Goal: Task Accomplishment & Management: Complete application form

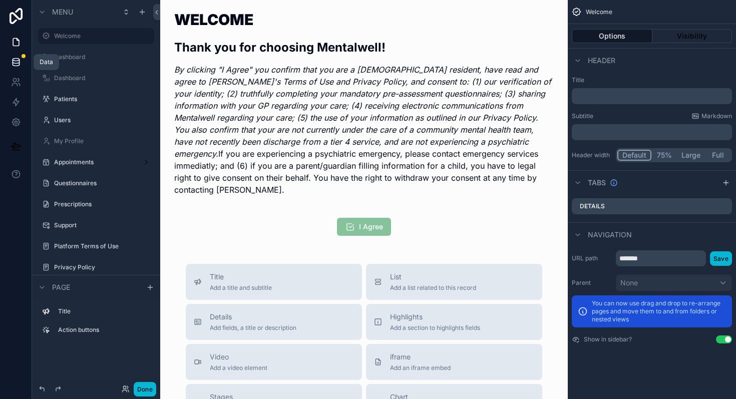
click at [12, 55] on link at bounding box center [16, 62] width 32 height 20
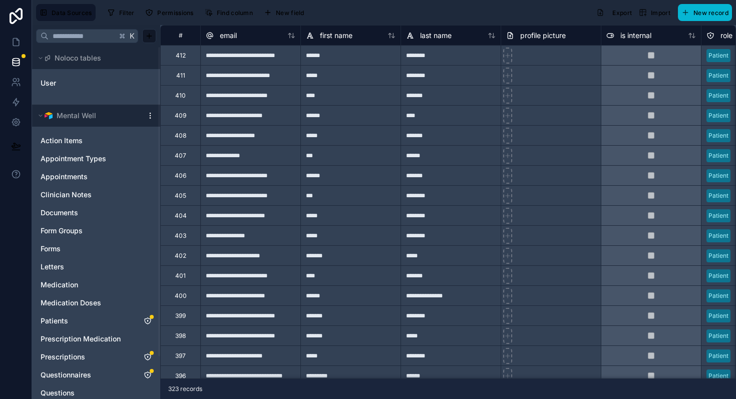
click at [151, 117] on html "**********" at bounding box center [368, 199] width 736 height 399
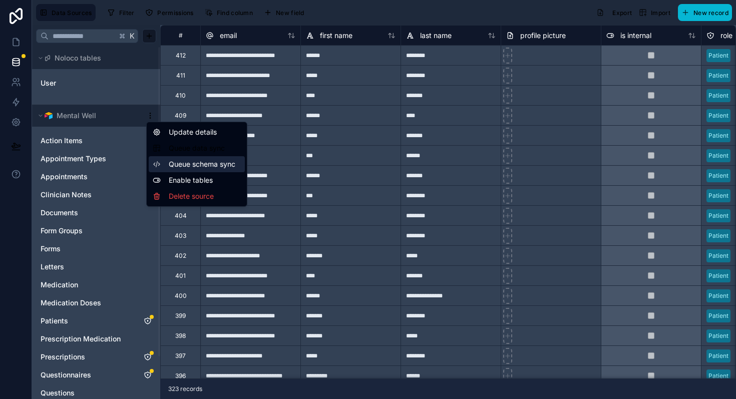
click at [189, 164] on span "Queue schema sync" at bounding box center [205, 164] width 72 height 10
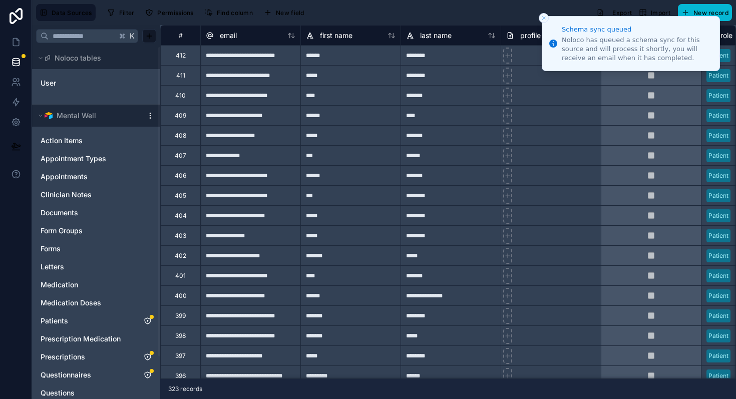
click at [153, 114] on html "**********" at bounding box center [368, 199] width 736 height 399
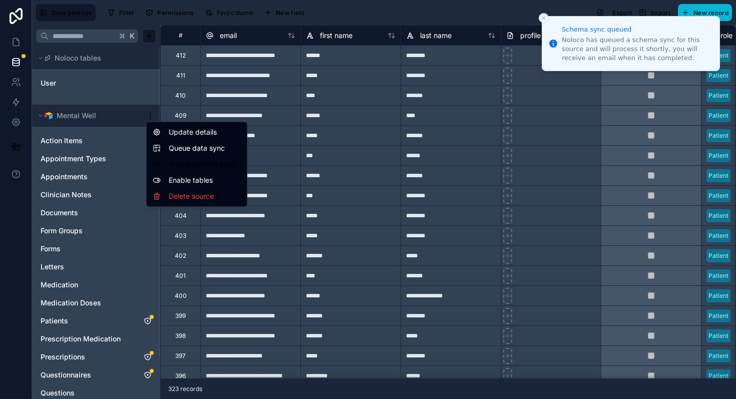
click at [185, 149] on span "Queue data sync" at bounding box center [205, 148] width 72 height 10
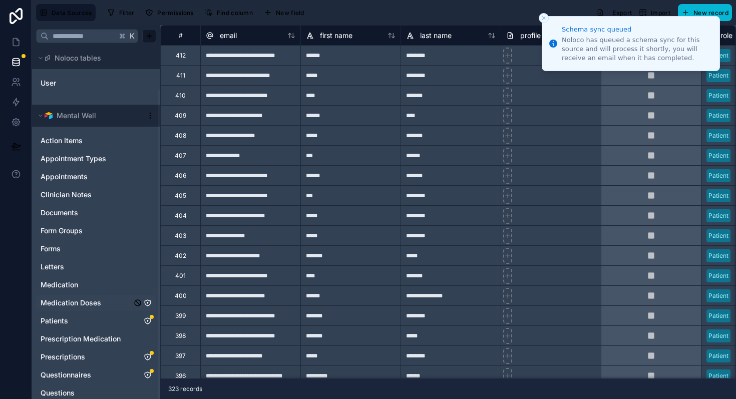
scroll to position [49, 0]
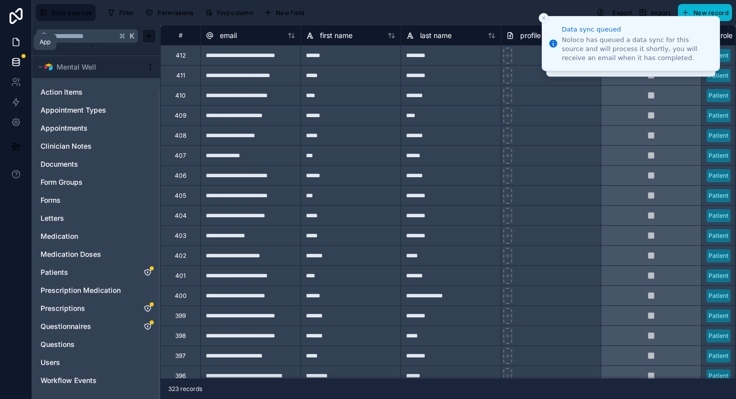
click at [17, 38] on icon at bounding box center [16, 42] width 10 height 10
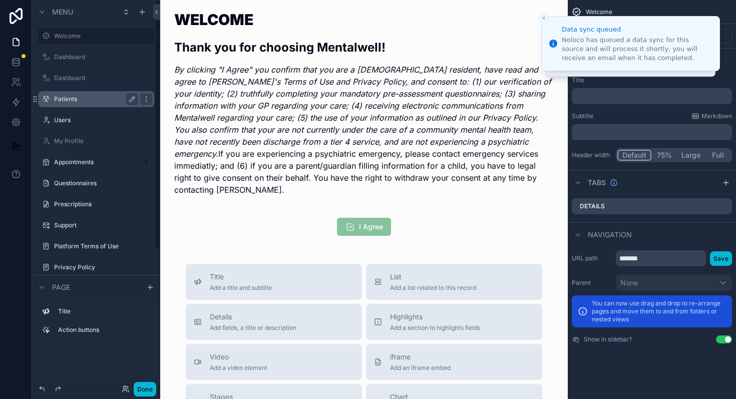
click at [61, 101] on label "Patients" at bounding box center [94, 99] width 80 height 8
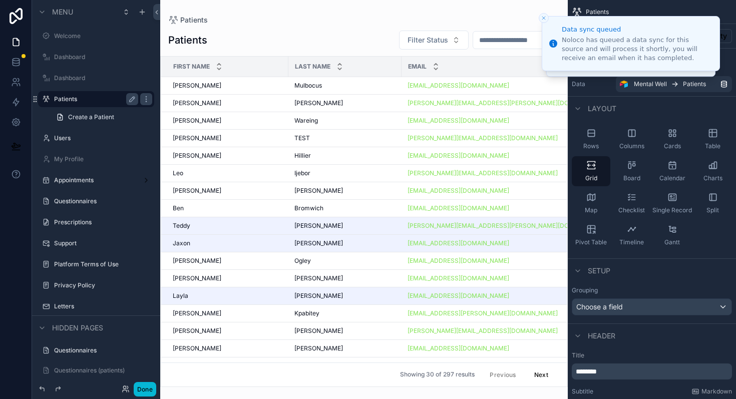
click at [503, 40] on div "scrollable content" at bounding box center [364, 199] width 408 height 399
click at [503, 40] on input "scrollable content" at bounding box center [514, 40] width 82 height 14
type input "*"
type input "*****"
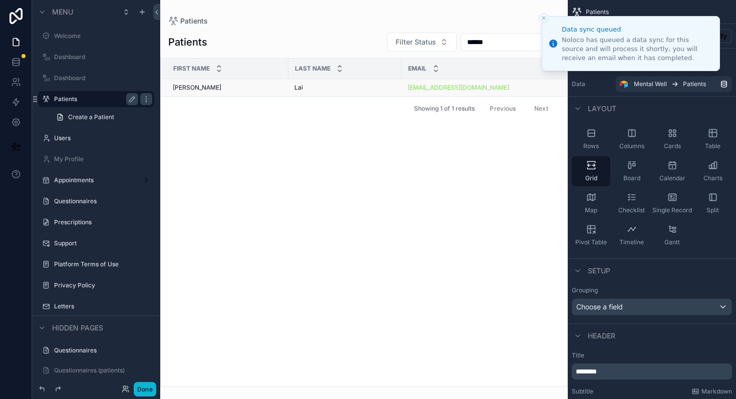
click at [252, 93] on td "[PERSON_NAME] [PERSON_NAME]" at bounding box center [225, 88] width 128 height 18
click at [252, 91] on div "[PERSON_NAME] [PERSON_NAME]" at bounding box center [228, 88] width 110 height 8
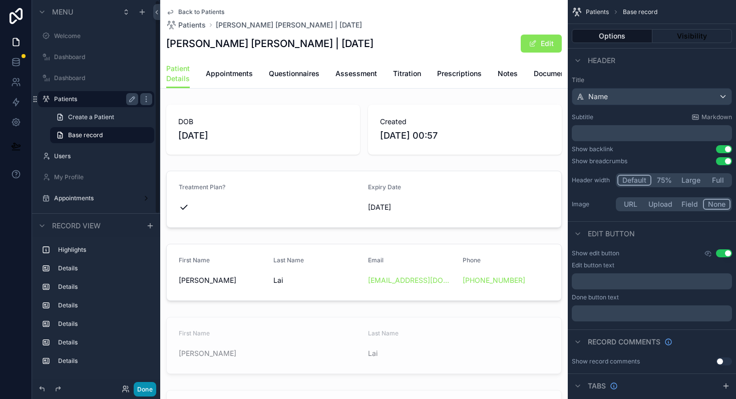
click at [145, 389] on button "Done" at bounding box center [145, 389] width 23 height 15
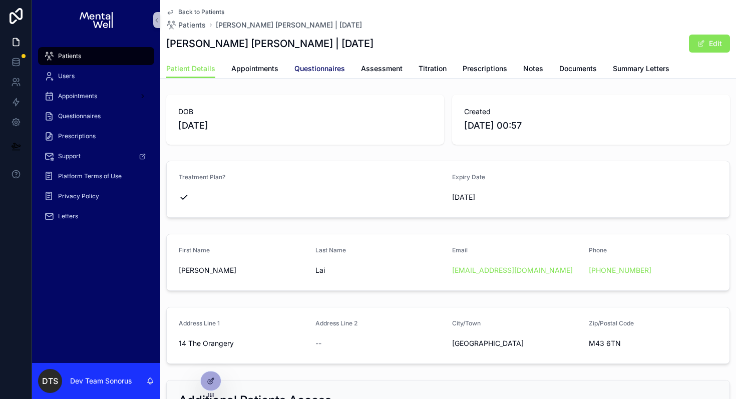
click at [312, 69] on span "Questionnaires" at bounding box center [320, 69] width 51 height 10
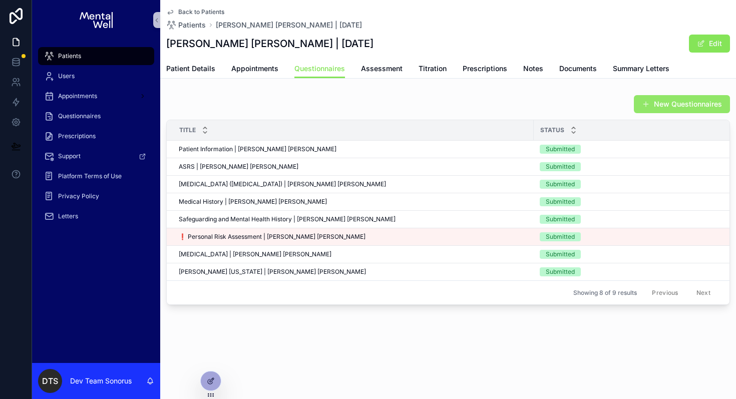
click at [668, 103] on button "New Questionnaires" at bounding box center [682, 104] width 96 height 18
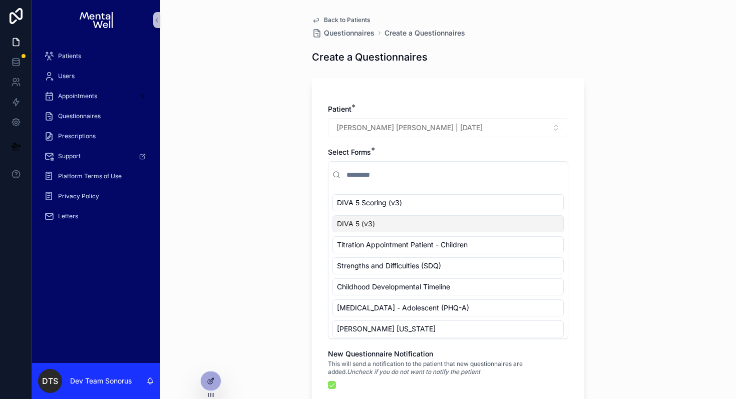
click at [364, 221] on span "DIVA 5 (v3)" at bounding box center [356, 224] width 38 height 10
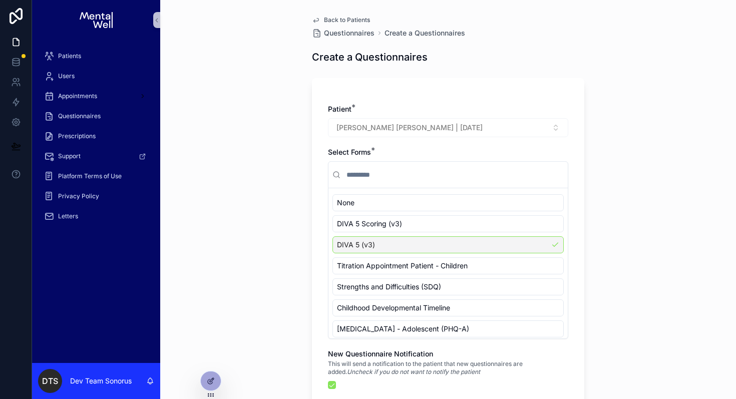
click at [358, 247] on span "DIVA 5 (v3)" at bounding box center [356, 245] width 38 height 10
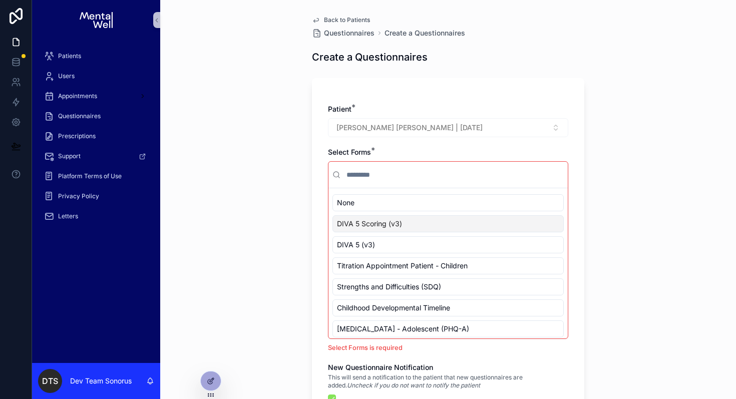
click at [374, 222] on span "DIVA 5 Scoring (v3)" at bounding box center [369, 224] width 65 height 10
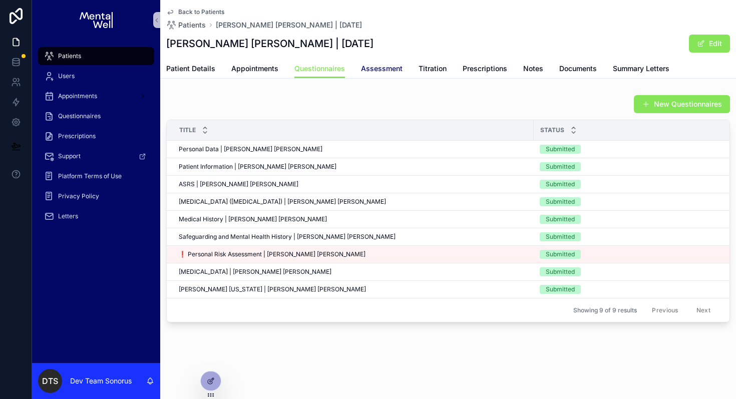
click at [376, 62] on link "Assessment" at bounding box center [382, 70] width 42 height 20
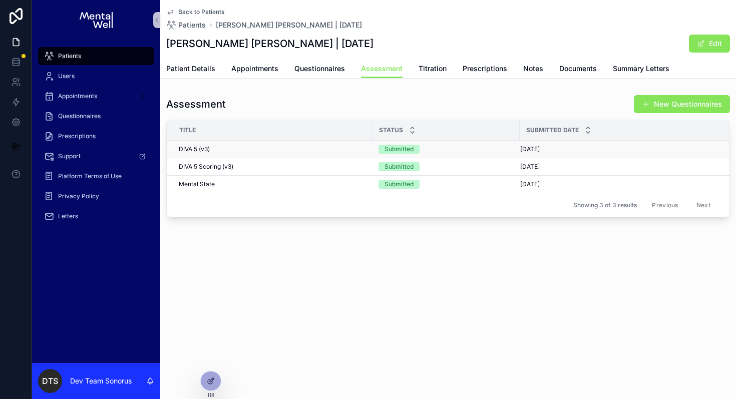
click at [310, 150] on div "DIVA 5 (v3) DIVA 5 (v3)" at bounding box center [273, 149] width 188 height 8
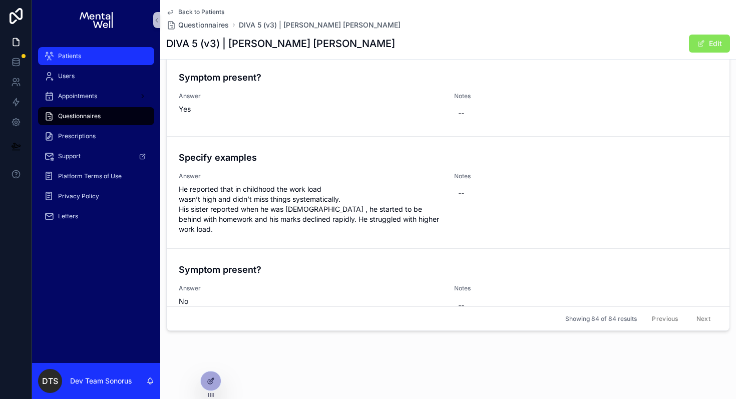
click at [121, 54] on div "Patients" at bounding box center [96, 56] width 104 height 16
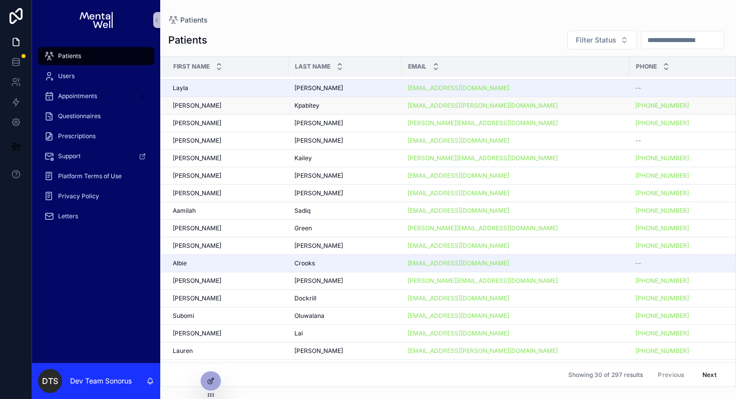
scroll to position [240, 0]
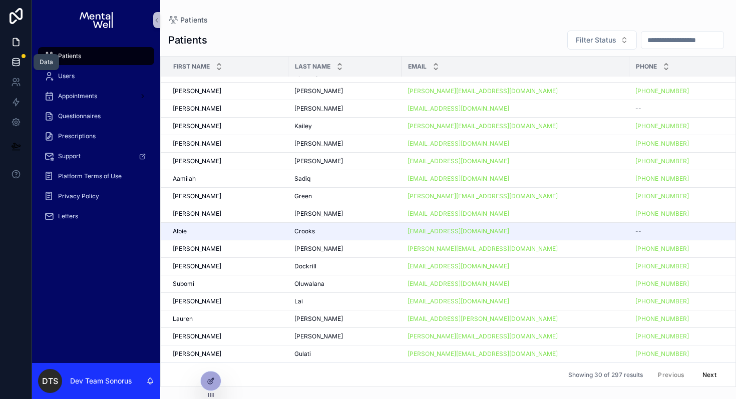
click at [15, 59] on icon at bounding box center [16, 62] width 10 height 10
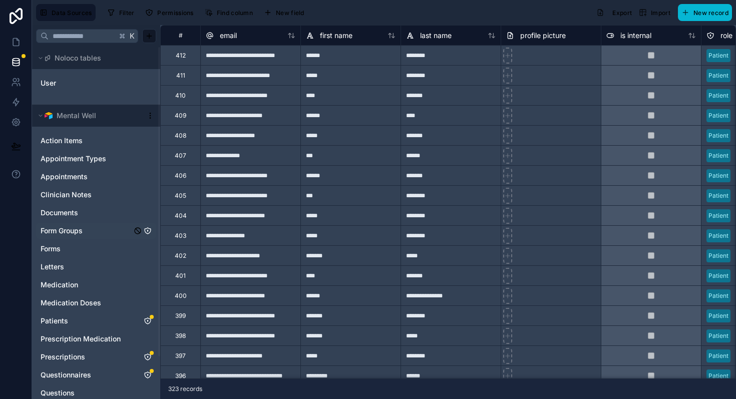
scroll to position [49, 0]
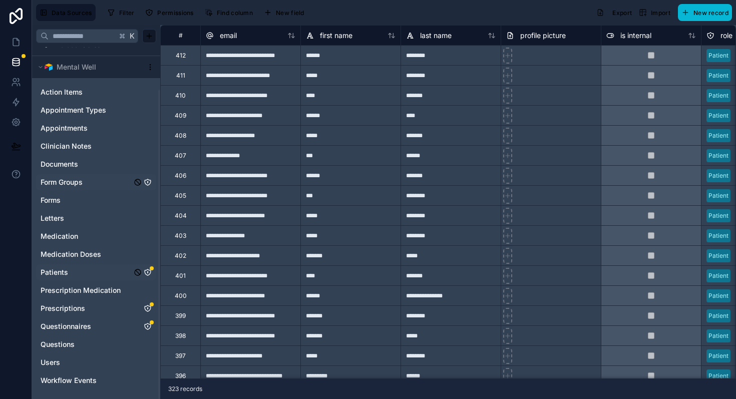
click at [151, 271] on icon "Patients" at bounding box center [148, 273] width 8 height 8
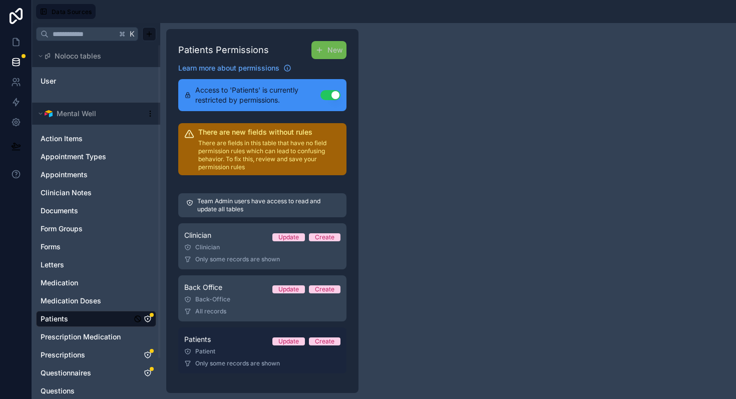
click at [220, 352] on div "Patient" at bounding box center [262, 352] width 156 height 8
